Goal: Transaction & Acquisition: Subscribe to service/newsletter

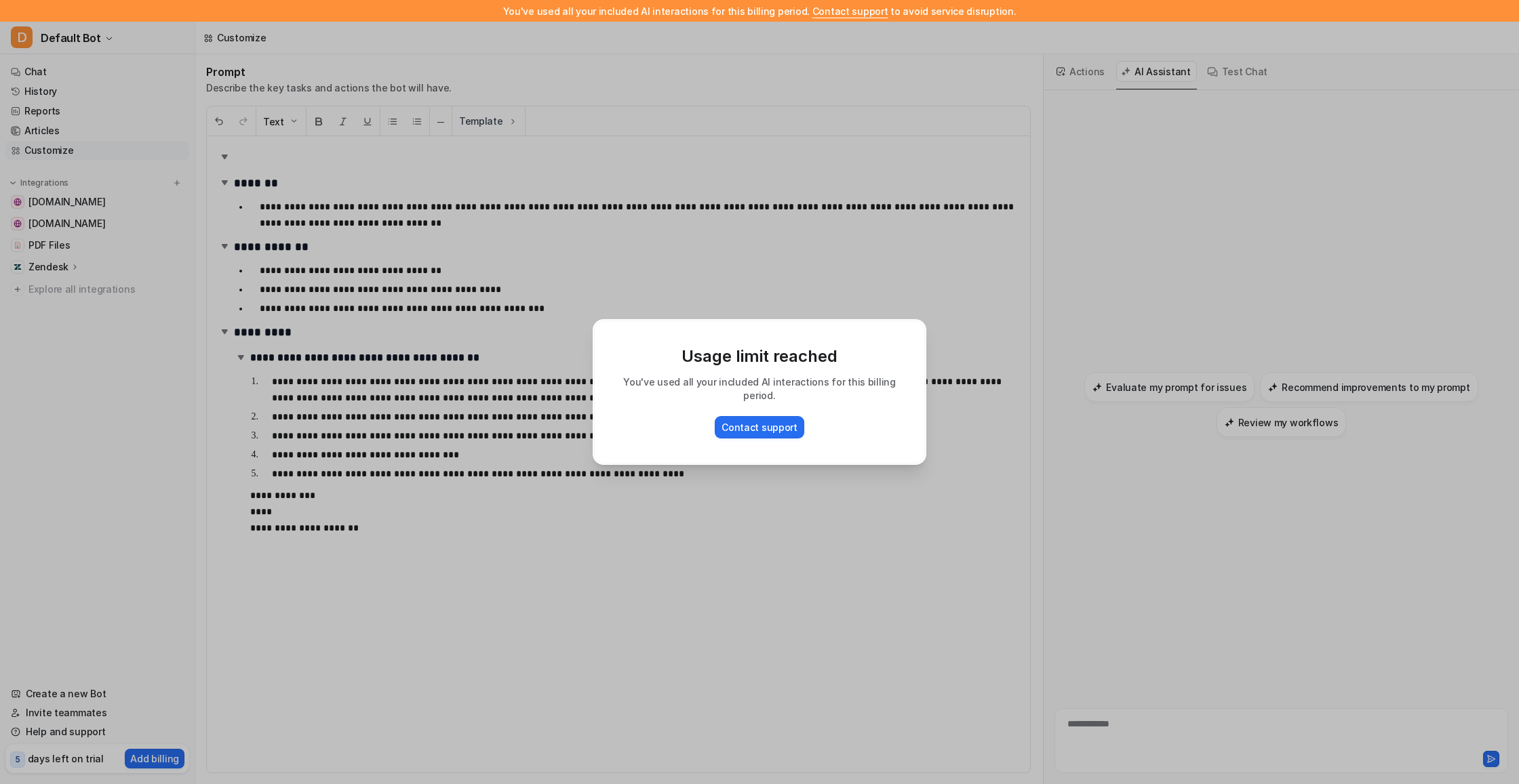
scroll to position [0, 10]
click at [754, 427] on button "Contact support" at bounding box center [760, 427] width 90 height 23
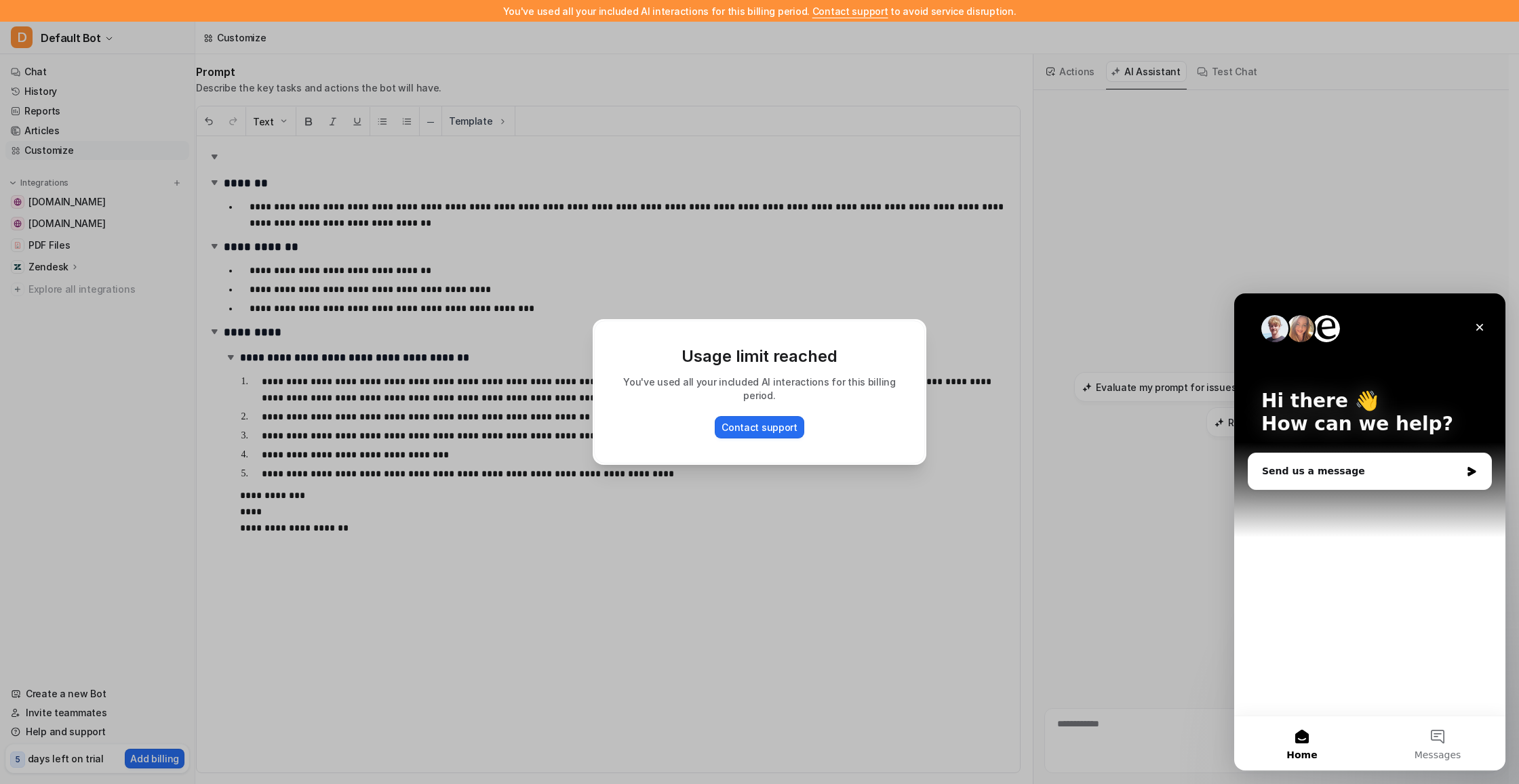
scroll to position [0, 0]
click at [1365, 475] on div "Send us a message" at bounding box center [1361, 472] width 199 height 15
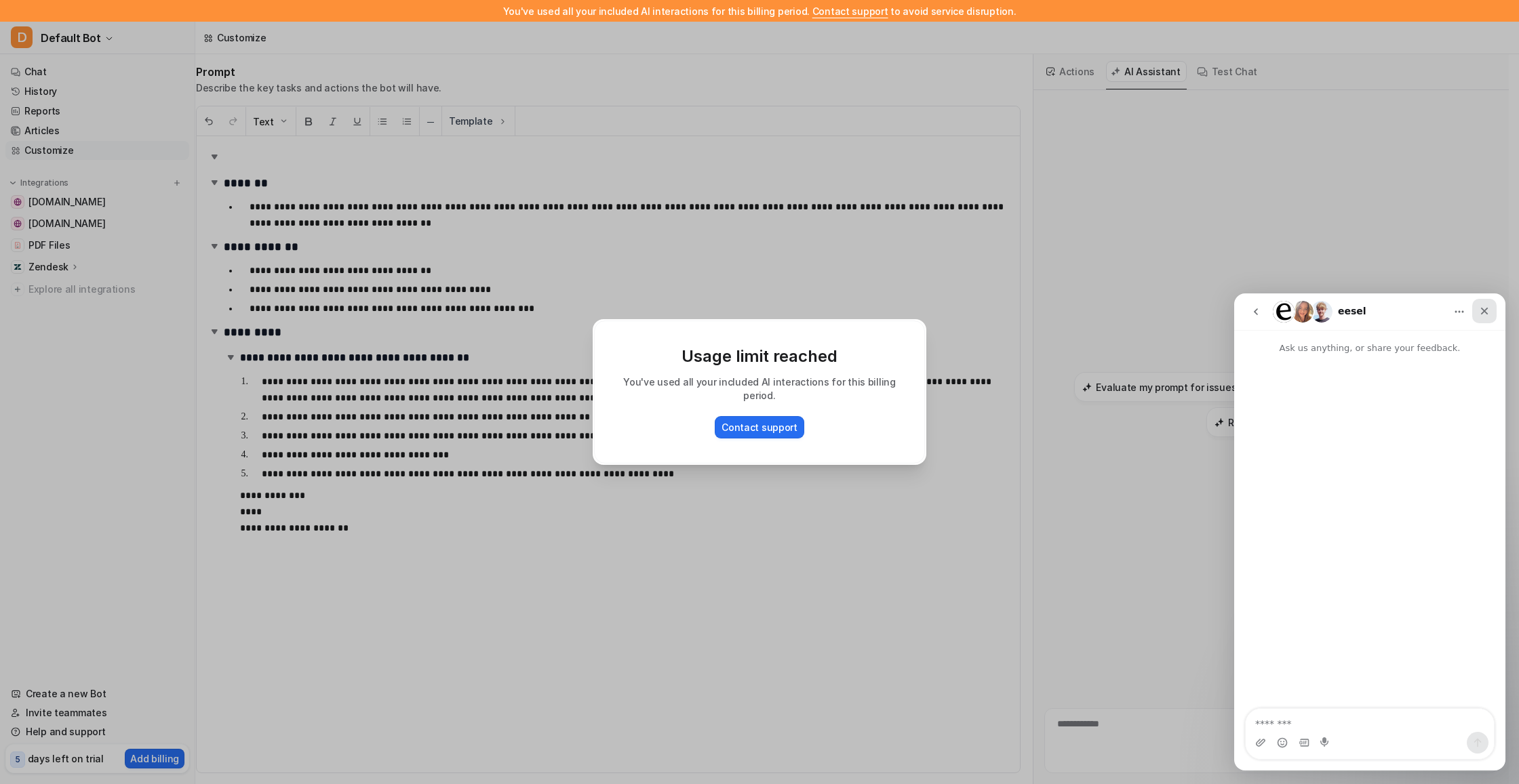
click at [1491, 306] on div "Close" at bounding box center [1485, 312] width 25 height 25
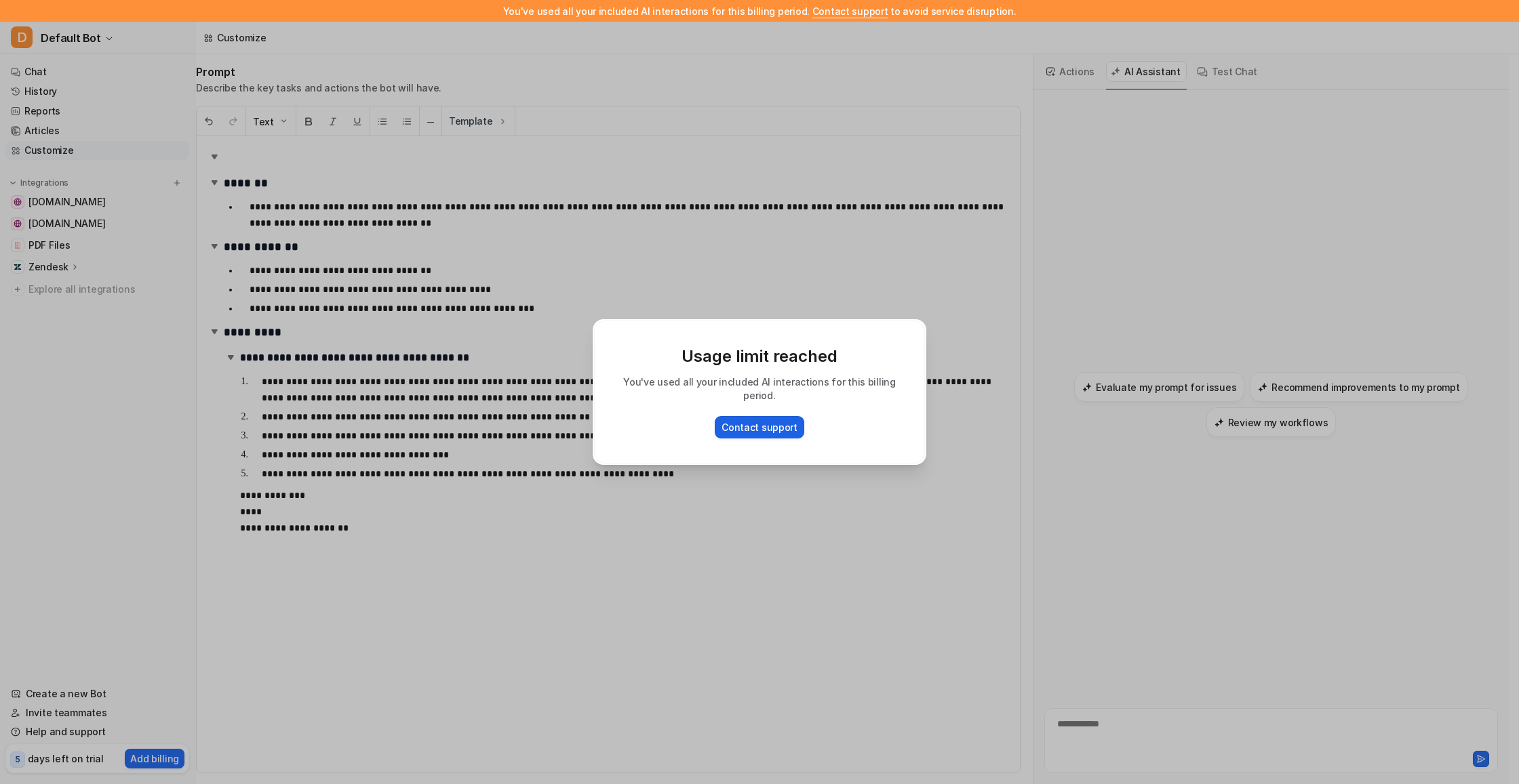
click at [783, 419] on button "Contact support" at bounding box center [760, 427] width 90 height 23
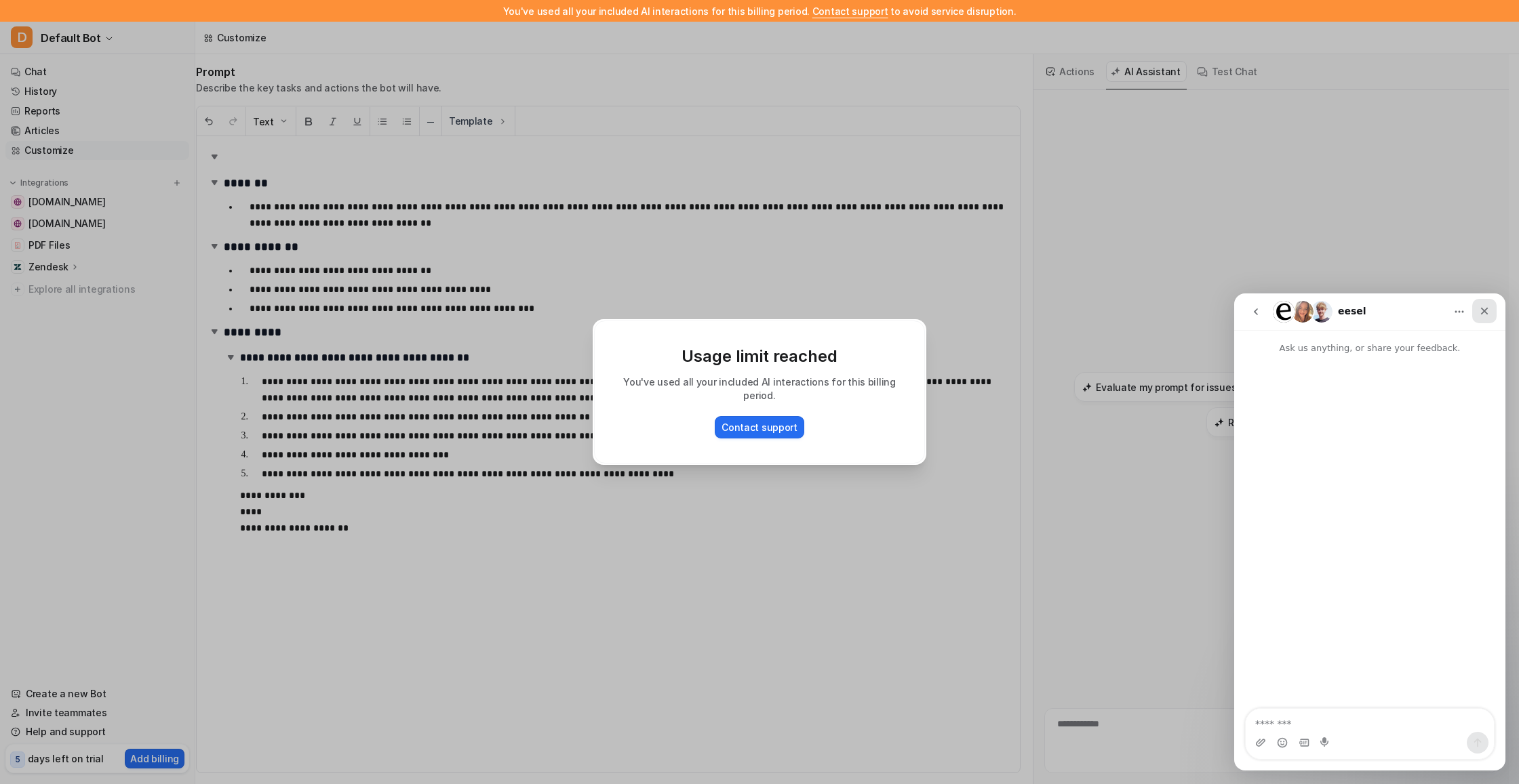
click at [1476, 309] on div "Close" at bounding box center [1485, 312] width 25 height 25
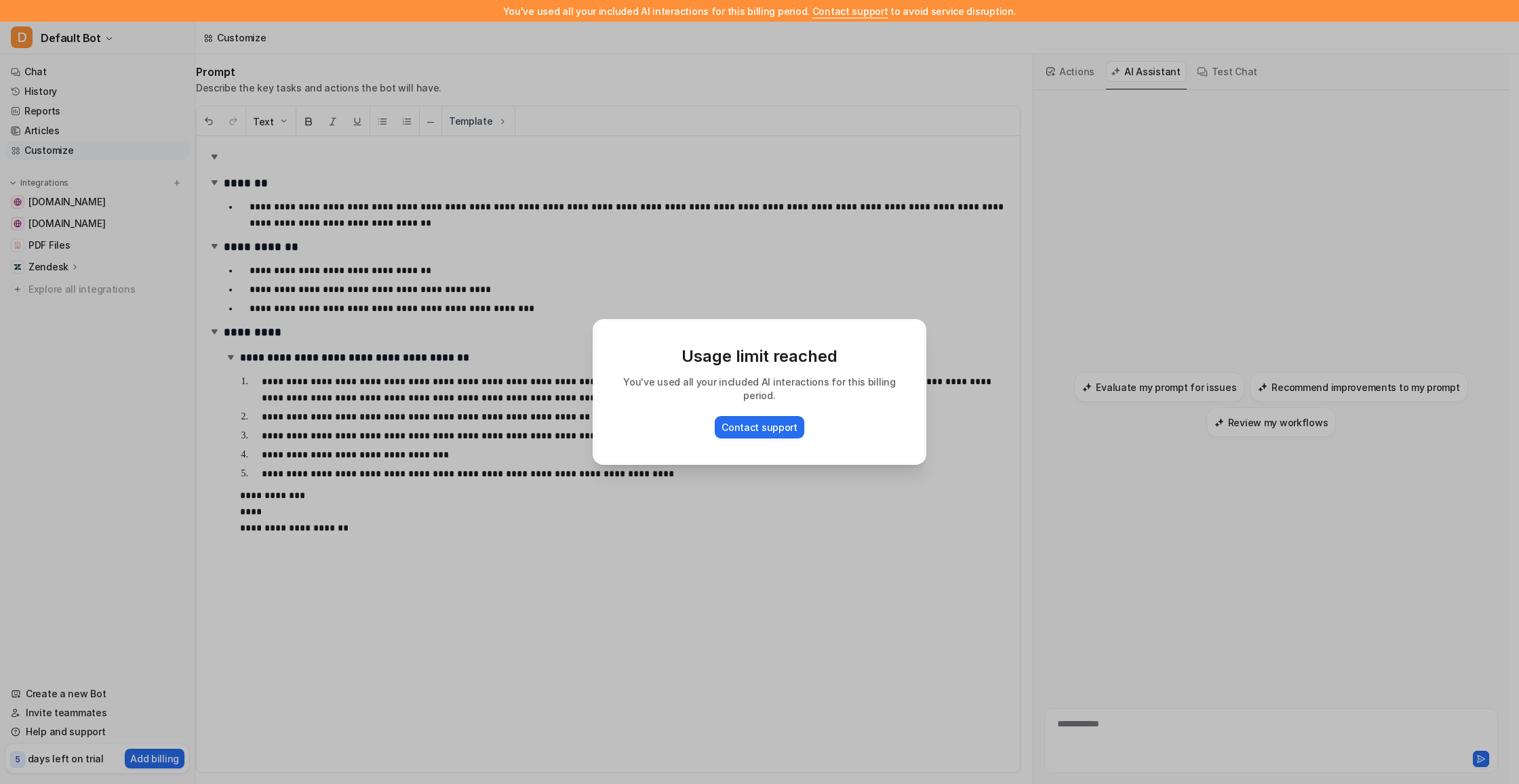
click at [837, 15] on div "Usage limit reached You've used all your included AI interactions for this bill…" at bounding box center [760, 392] width 355 height 784
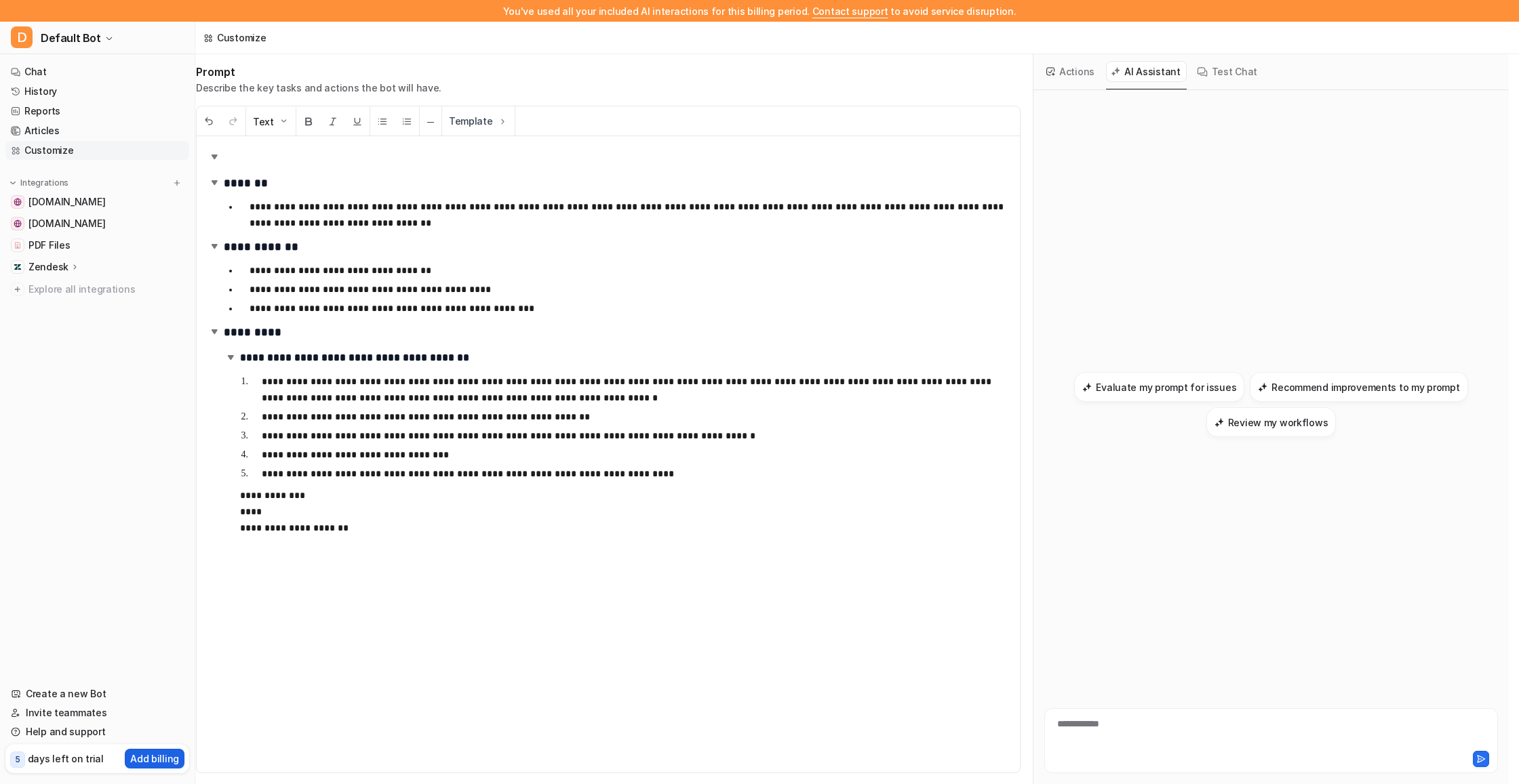
click at [161, 764] on p "Add billing" at bounding box center [154, 759] width 49 height 15
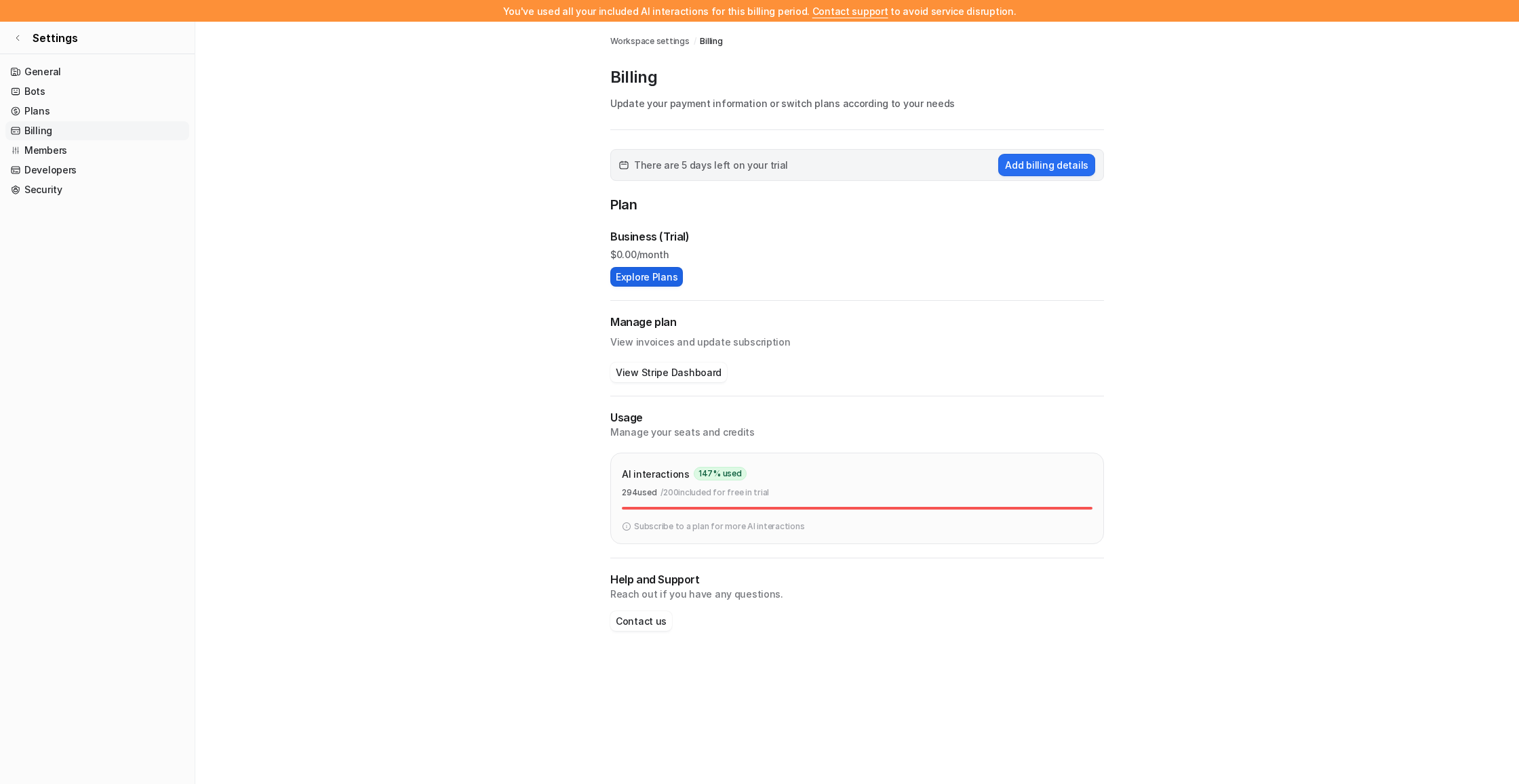
click at [618, 276] on button "Explore Plans" at bounding box center [647, 277] width 73 height 20
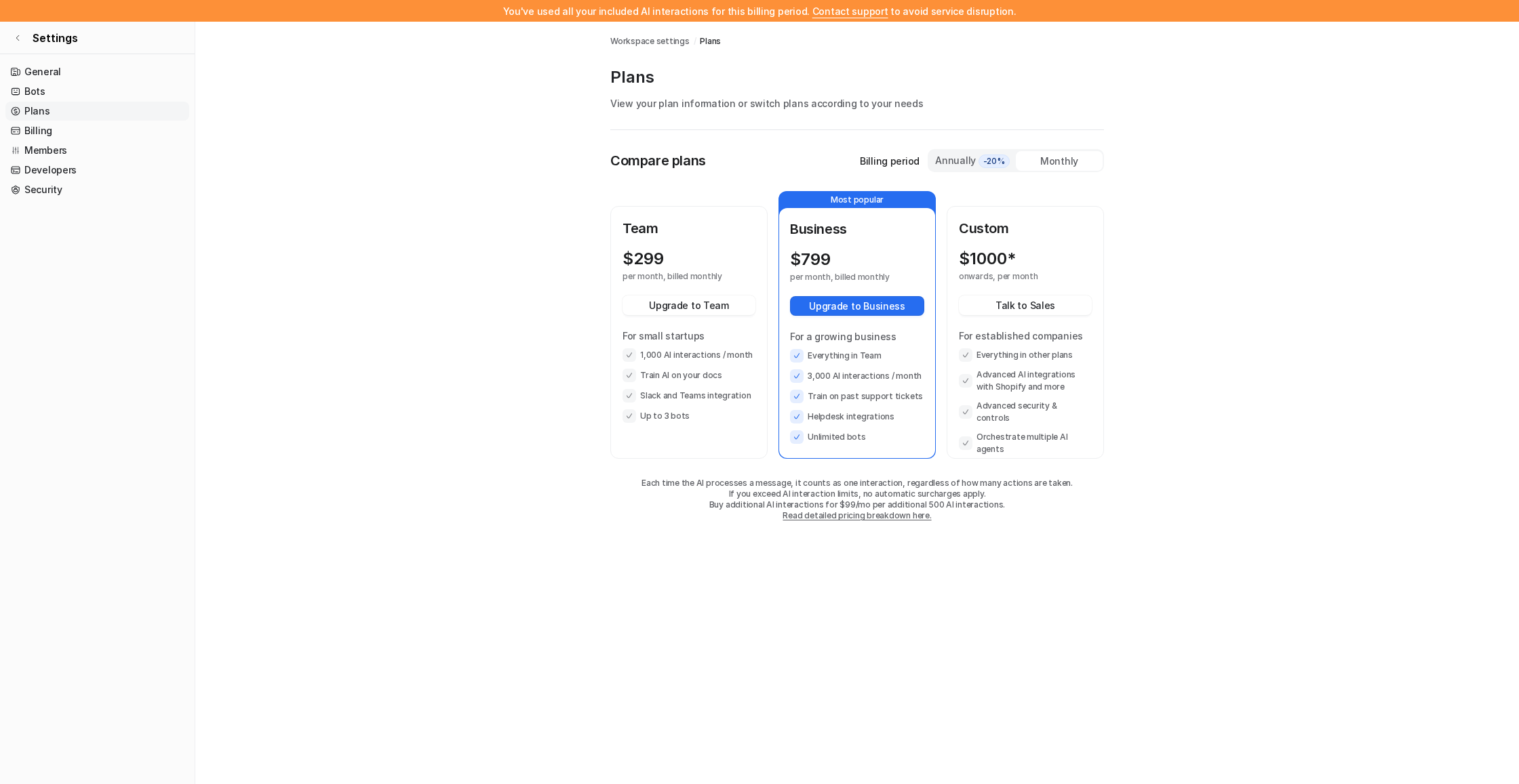
click at [711, 259] on div "$ 299" at bounding box center [676, 259] width 108 height 19
drag, startPoint x: 666, startPoint y: 357, endPoint x: 713, endPoint y: 376, distance: 50.7
click at [713, 376] on ul "1,000 AI interactions / month Train AI on your docs Slack and Teams integration…" at bounding box center [689, 386] width 133 height 74
click at [944, 169] on div "Annually -20%" at bounding box center [972, 161] width 87 height 20
click at [1048, 157] on div "Monthly" at bounding box center [1059, 161] width 87 height 20
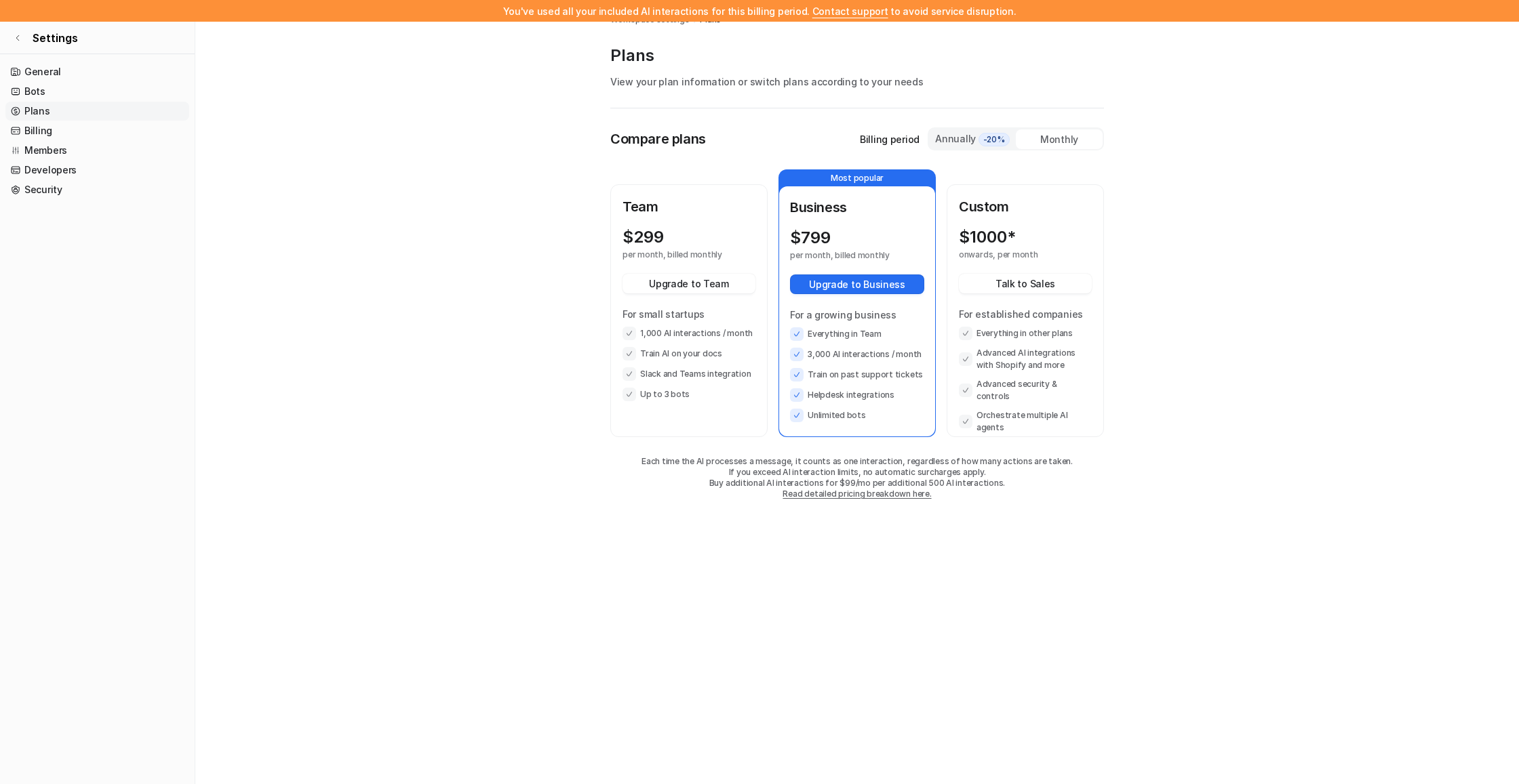
scroll to position [22, 0]
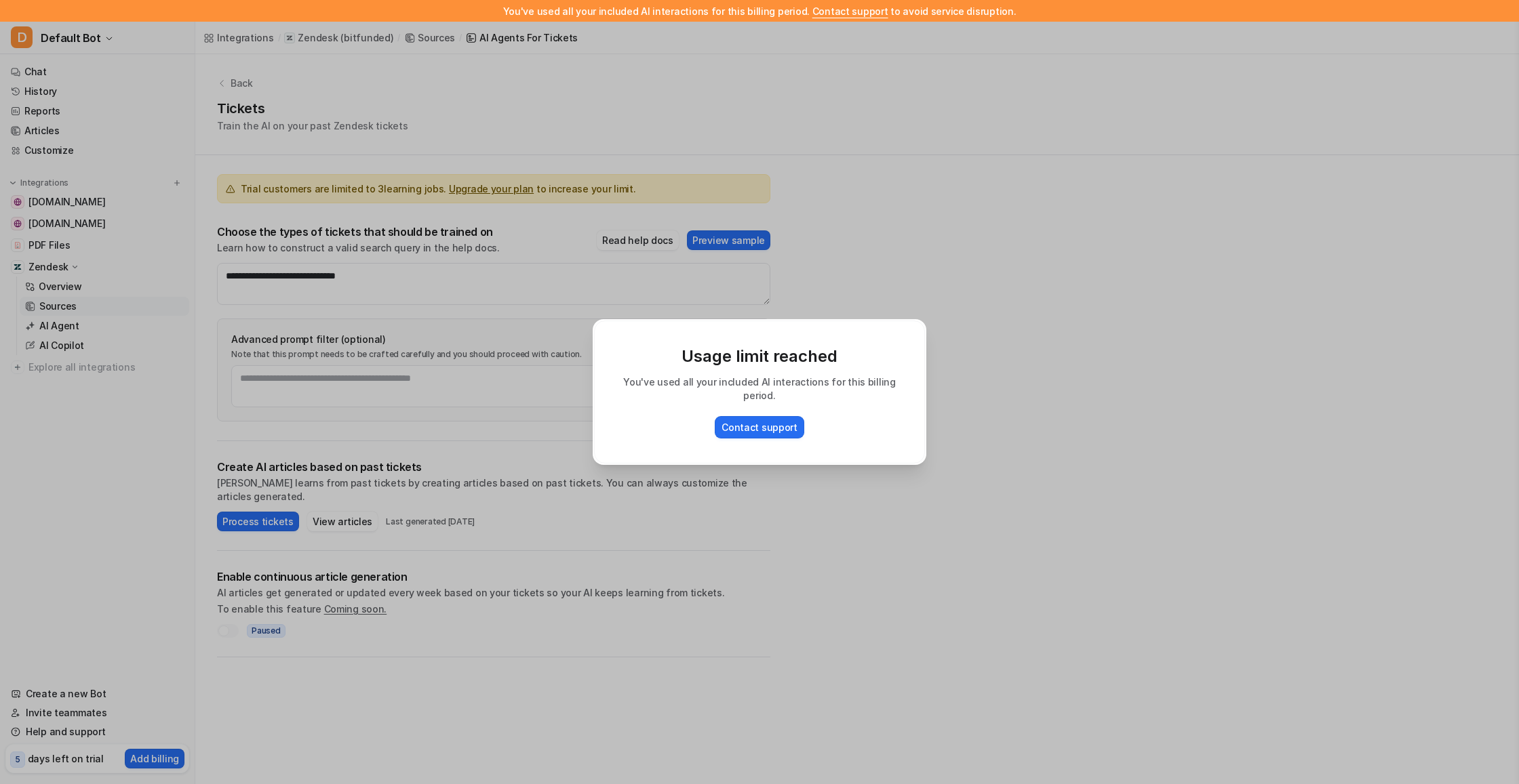
scroll to position [3, 0]
